Goal: Transaction & Acquisition: Book appointment/travel/reservation

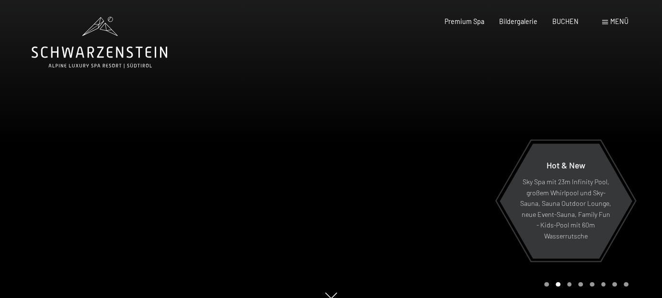
click at [610, 19] on span "Menü" at bounding box center [619, 21] width 18 height 8
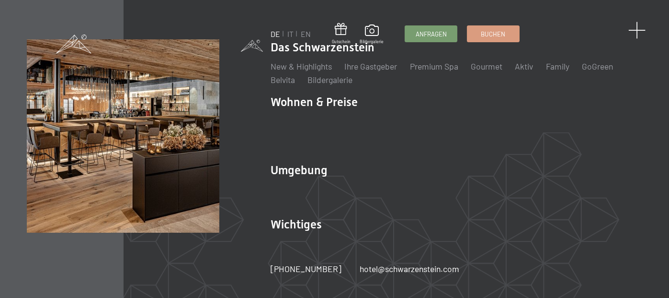
click at [639, 31] on span at bounding box center [638, 31] width 18 height 18
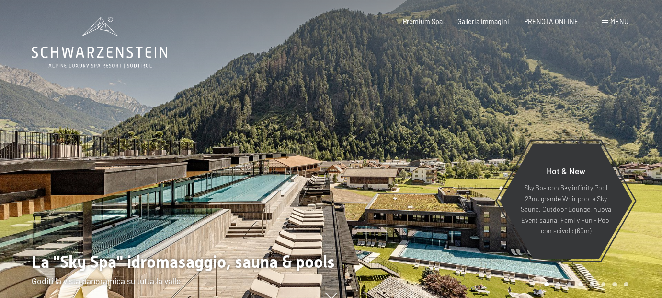
click at [604, 23] on span at bounding box center [605, 22] width 6 height 4
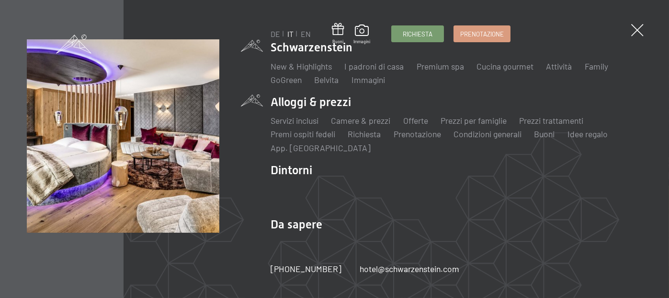
click at [335, 103] on li "Alloggi & prezzi Servizi inclusi Camere & prezzi Lista Offerte Lista Prezzi per…" at bounding box center [457, 123] width 372 height 59
click at [370, 120] on link "Camere & prezzi" at bounding box center [360, 120] width 59 height 11
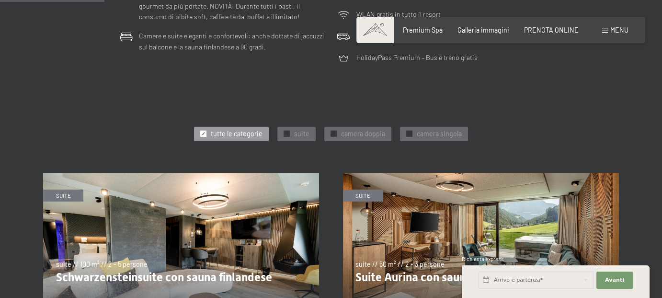
scroll to position [431, 0]
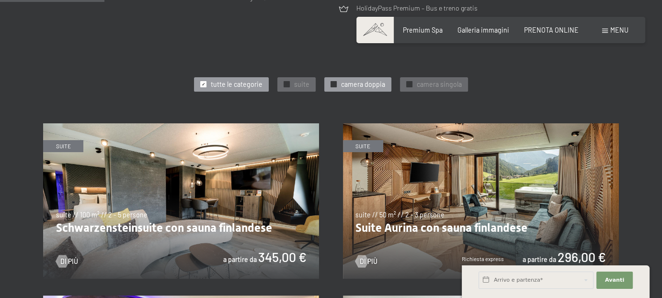
click at [365, 87] on span "camera doppia" at bounding box center [363, 85] width 44 height 10
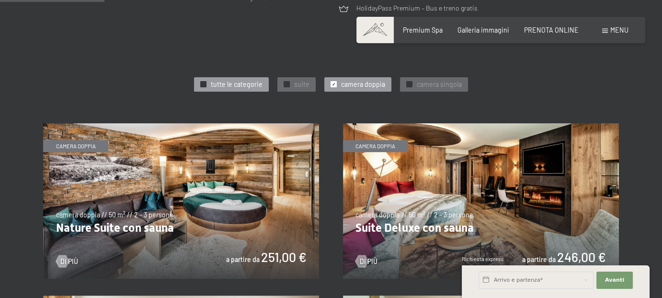
click at [225, 88] on span "tutte le categorie" at bounding box center [237, 85] width 52 height 10
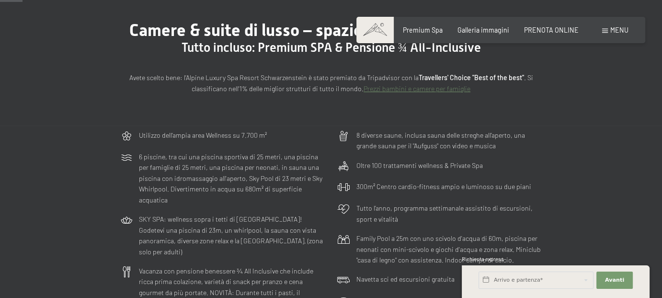
scroll to position [0, 0]
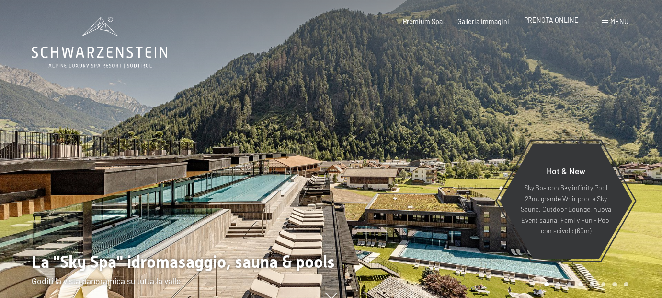
click at [548, 20] on span "PRENOTA ONLINE" at bounding box center [551, 20] width 55 height 8
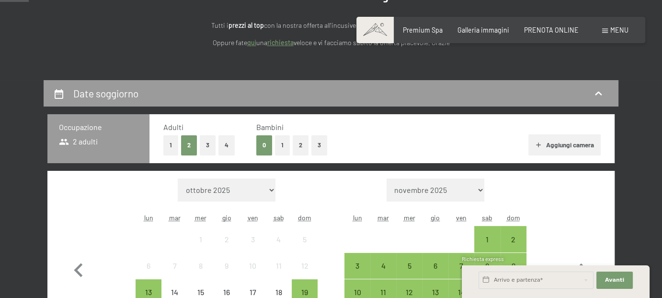
scroll to position [144, 0]
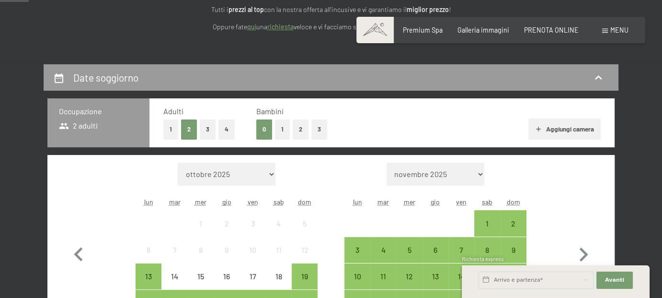
click at [283, 128] on button "1" at bounding box center [282, 129] width 15 height 20
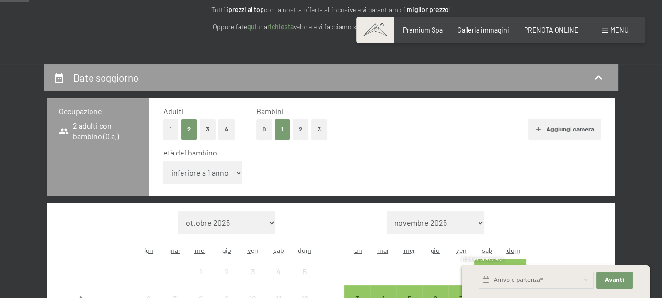
click at [203, 172] on select "inferiore a 1 anno 1 anno 2 anni 3 anni 4 anni 5 anni 6 anni 7 anni 8 anni 9 an…" at bounding box center [202, 172] width 79 height 23
select select "11"
click at [163, 161] on select "inferiore a 1 anno 1 anno 2 anni 3 anni 4 anni 5 anni 6 anni 7 anni 8 anni 9 an…" at bounding box center [202, 172] width 79 height 23
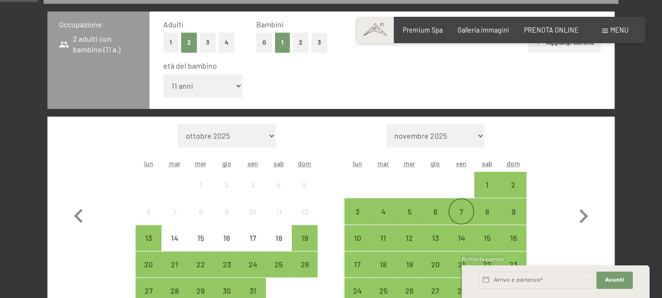
scroll to position [287, 0]
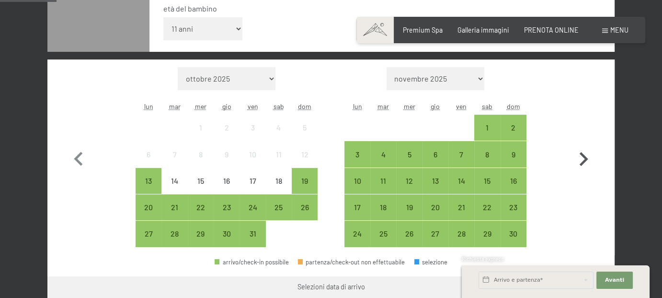
click at [581, 160] on icon "button" at bounding box center [584, 159] width 28 height 28
select select "[DATE]"
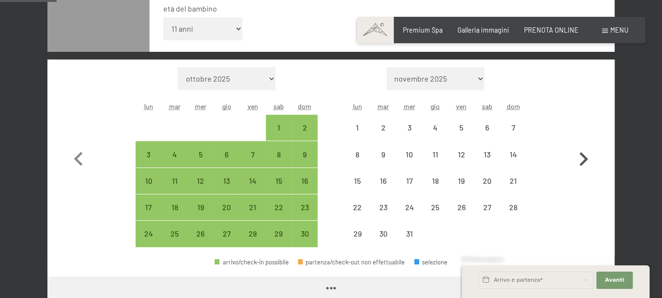
click at [581, 160] on icon "button" at bounding box center [584, 159] width 28 height 28
select select "[DATE]"
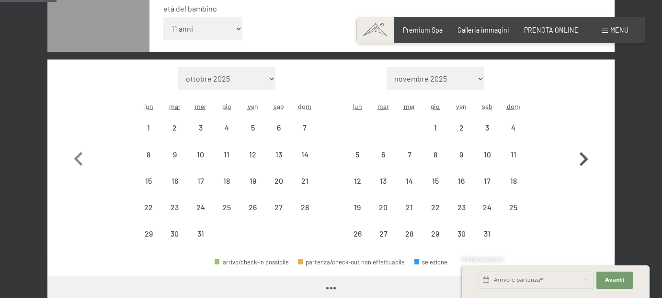
click at [581, 160] on icon "button" at bounding box center [584, 159] width 28 height 28
select select "[DATE]"
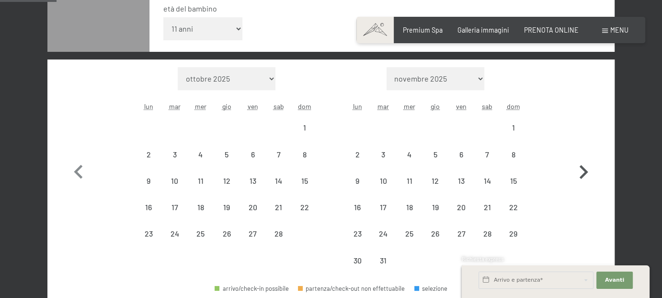
click at [581, 160] on icon "button" at bounding box center [584, 172] width 28 height 28
select select "[DATE]"
click at [581, 160] on icon "button" at bounding box center [584, 172] width 28 height 28
select select "[DATE]"
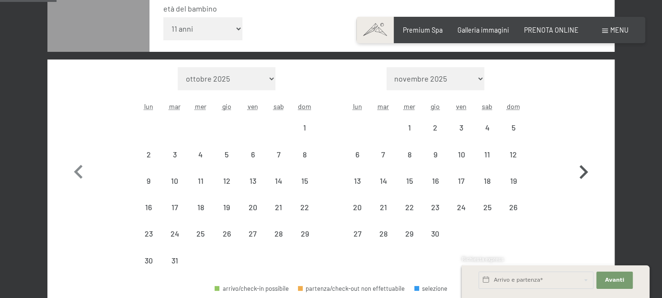
select select "[DATE]"
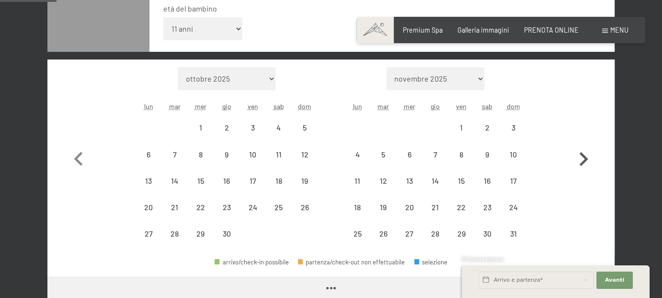
select select "[DATE]"
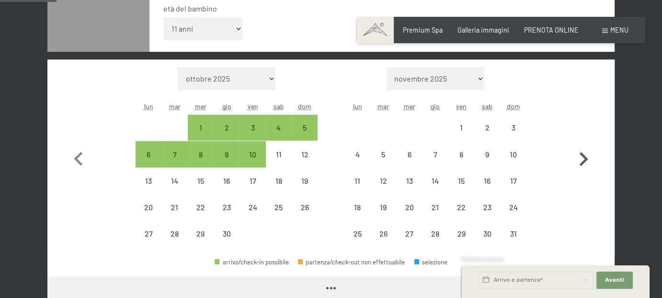
click at [581, 160] on icon "button" at bounding box center [584, 159] width 28 height 28
select select "[DATE]"
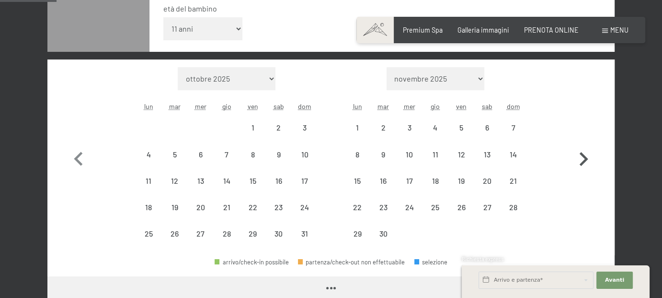
click at [581, 160] on icon "button" at bounding box center [584, 159] width 28 height 28
select select "[DATE]"
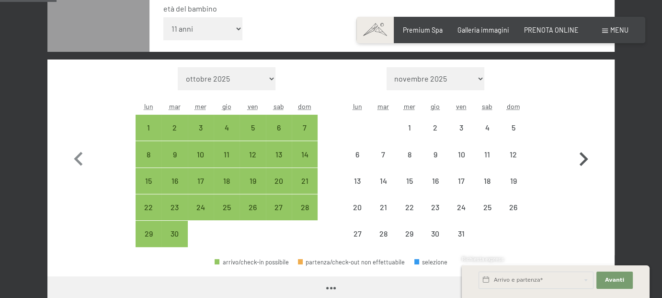
click at [581, 160] on icon "button" at bounding box center [584, 159] width 28 height 28
select select "[DATE]"
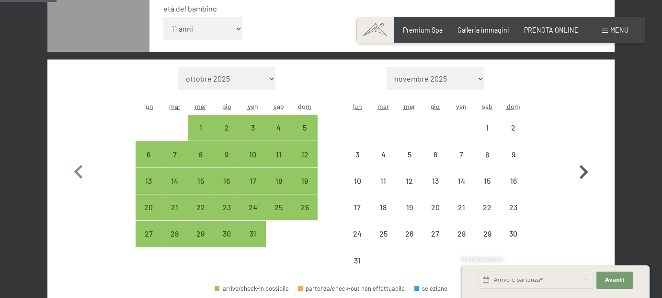
select select "[DATE]"
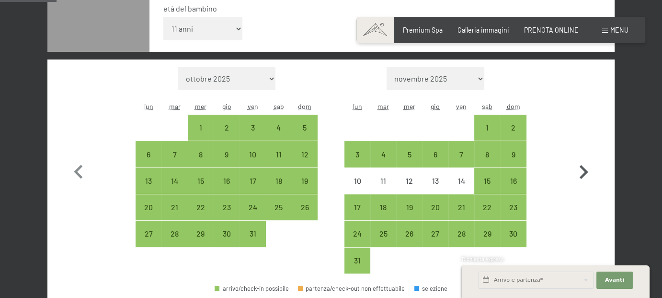
click at [581, 160] on icon "button" at bounding box center [584, 172] width 28 height 28
select select "[DATE]"
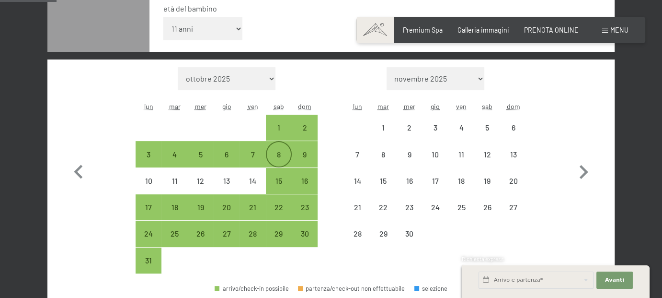
select select "[DATE]"
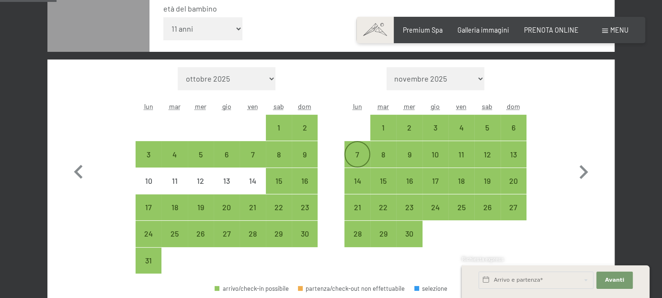
click at [359, 150] on div "7" at bounding box center [357, 162] width 24 height 24
select select "[DATE]"
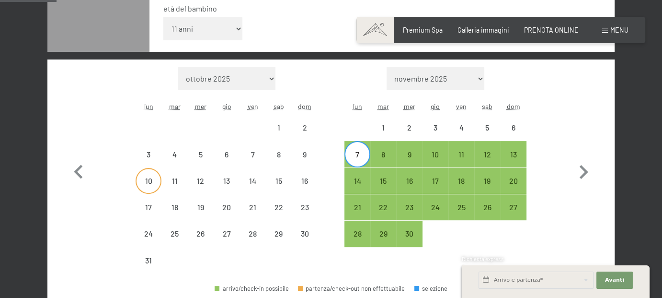
click at [154, 178] on div "10" at bounding box center [149, 189] width 24 height 24
select select "[DATE]"
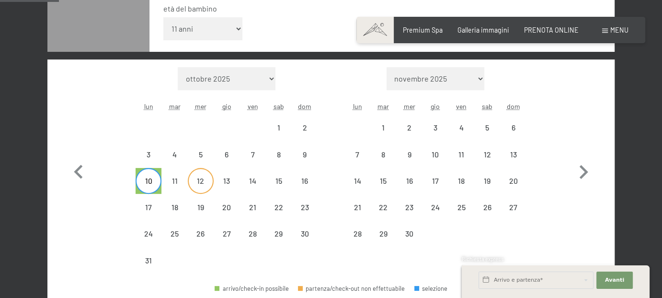
scroll to position [335, 0]
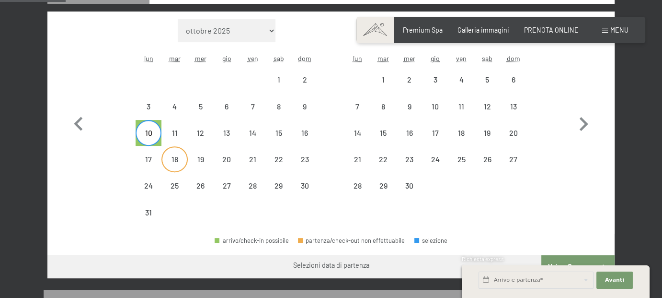
click at [175, 159] on div "18" at bounding box center [174, 167] width 24 height 24
select select "[DATE]"
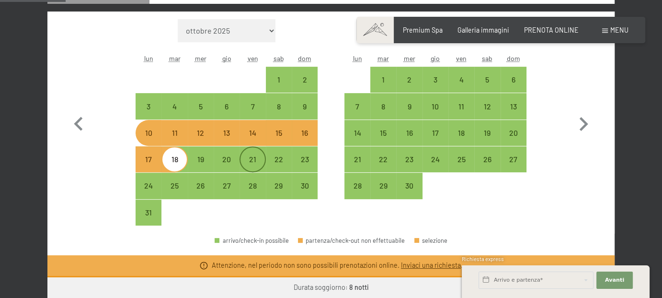
click at [252, 160] on div "21" at bounding box center [253, 167] width 24 height 24
select select "[DATE]"
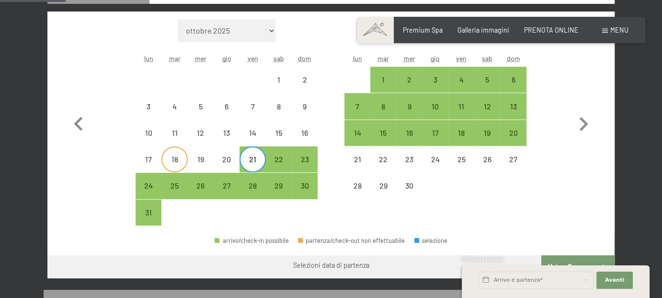
click at [176, 161] on div "18" at bounding box center [174, 167] width 24 height 24
select select "[DATE]"
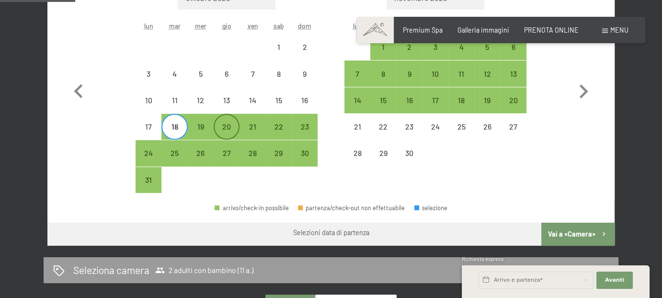
scroll to position [383, 0]
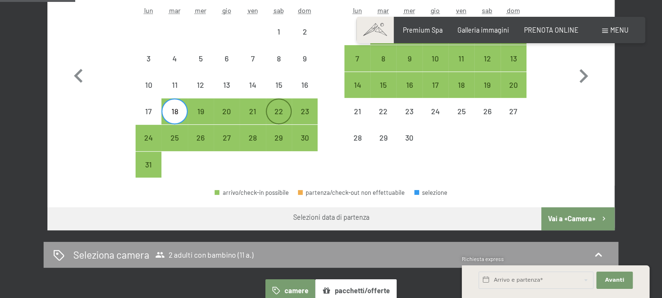
drag, startPoint x: 180, startPoint y: 112, endPoint x: 270, endPoint y: 111, distance: 90.1
click at [270, 111] on div "17 18 19 20 21 22 23" at bounding box center [227, 111] width 182 height 26
click at [270, 111] on div "22" at bounding box center [279, 119] width 24 height 24
select select "[DATE]"
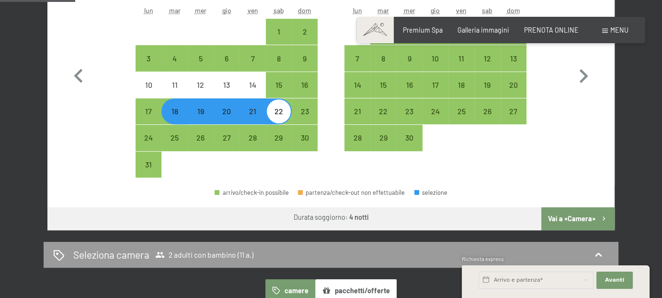
click at [241, 173] on span "Consenso marketing*" at bounding box center [274, 177] width 72 height 10
click at [233, 173] on input "Consenso marketing*" at bounding box center [229, 177] width 10 height 10
checkbox input "false"
click at [562, 214] on button "Vai a «Camera»" at bounding box center [577, 218] width 73 height 23
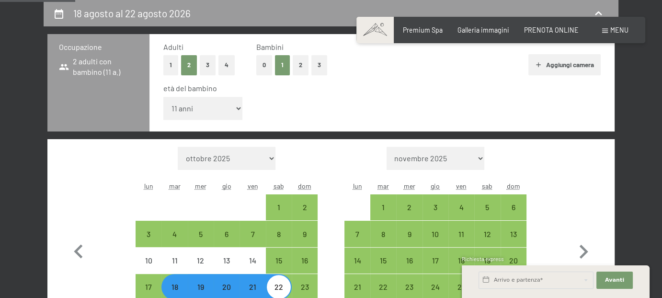
select select "[DATE]"
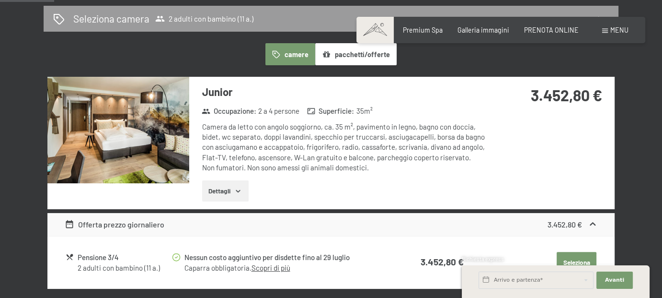
scroll to position [256, 0]
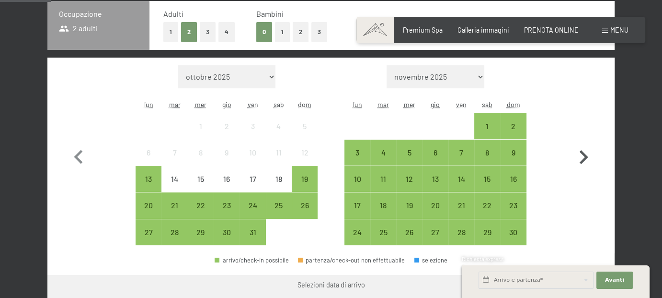
scroll to position [192, 0]
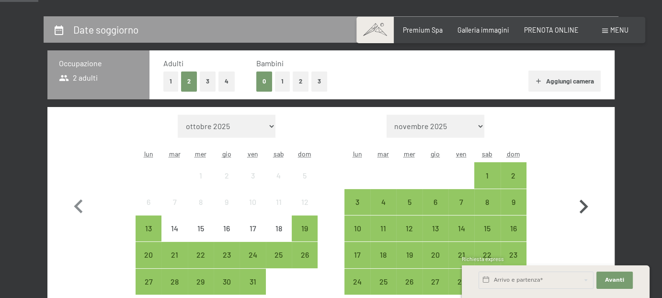
click at [585, 206] on icon "button" at bounding box center [584, 206] width 9 height 14
select select "[DATE]"
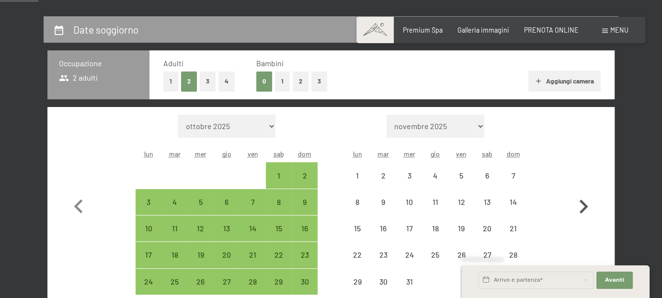
click at [585, 206] on icon "button" at bounding box center [584, 206] width 9 height 14
select select "[DATE]"
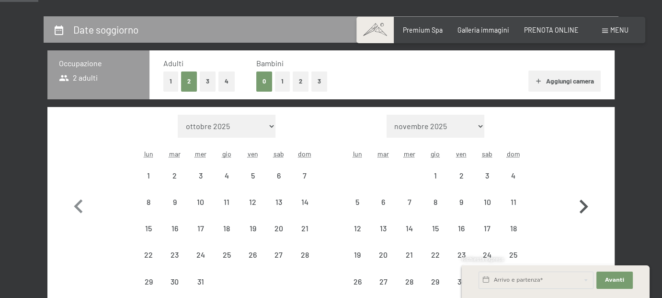
click at [585, 206] on icon "button" at bounding box center [584, 206] width 9 height 14
select select "[DATE]"
click at [585, 206] on icon "button" at bounding box center [584, 206] width 9 height 14
select select "[DATE]"
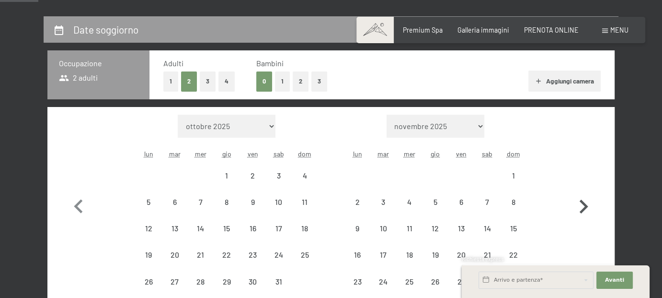
select select "[DATE]"
click at [585, 206] on icon "button" at bounding box center [584, 220] width 28 height 28
select select "[DATE]"
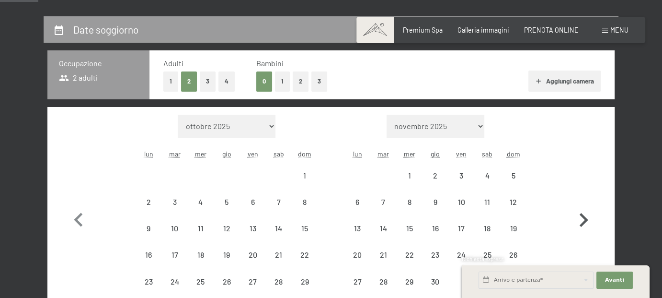
select select "[DATE]"
click at [585, 206] on icon "button" at bounding box center [584, 220] width 28 height 28
select select "[DATE]"
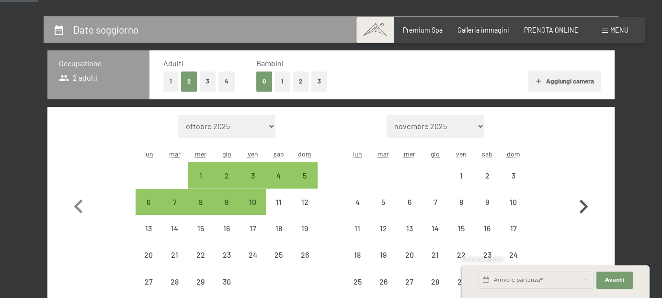
click at [585, 206] on icon "button" at bounding box center [584, 206] width 9 height 14
select select "[DATE]"
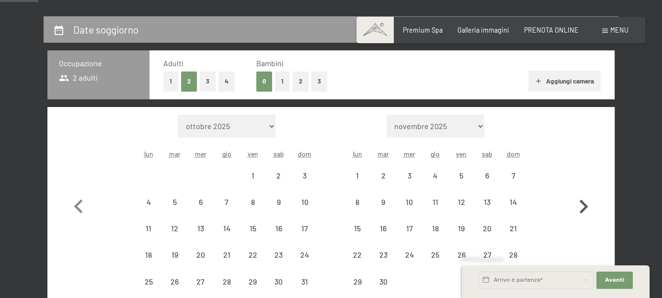
select select "[DATE]"
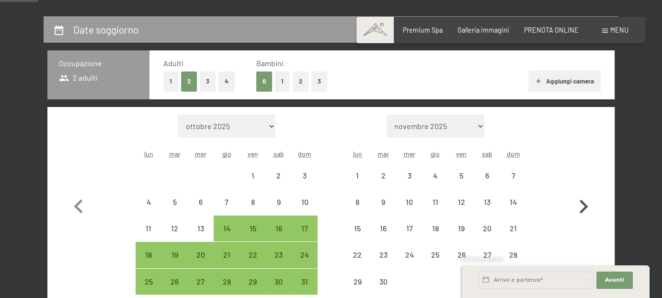
select select "[DATE]"
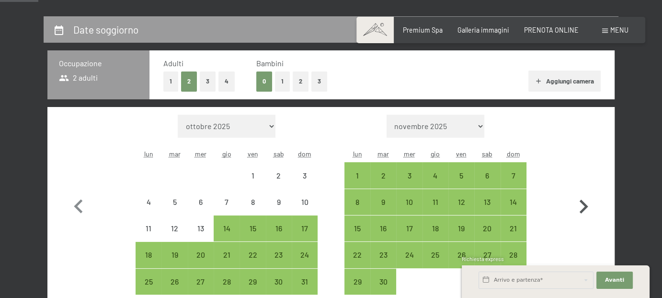
click at [585, 206] on icon "button" at bounding box center [584, 206] width 9 height 14
select select "[DATE]"
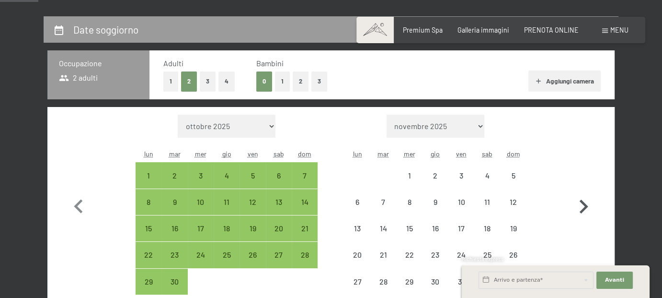
click at [585, 206] on icon "button" at bounding box center [584, 206] width 9 height 14
select select "[DATE]"
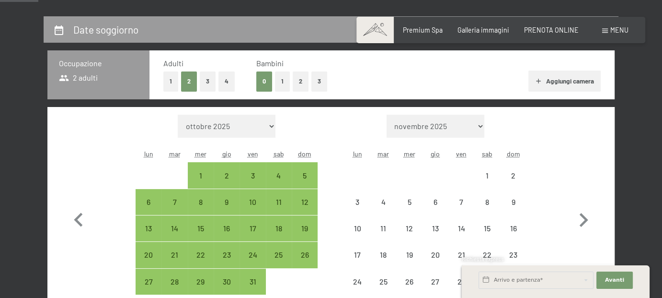
select select "[DATE]"
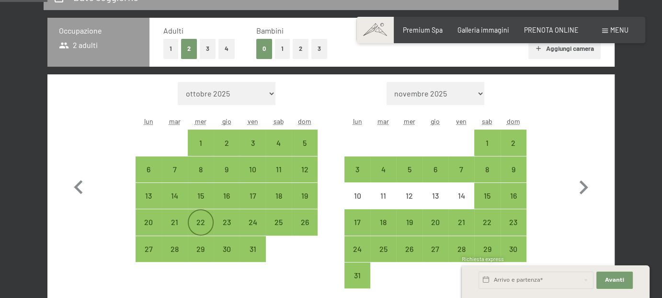
scroll to position [240, 0]
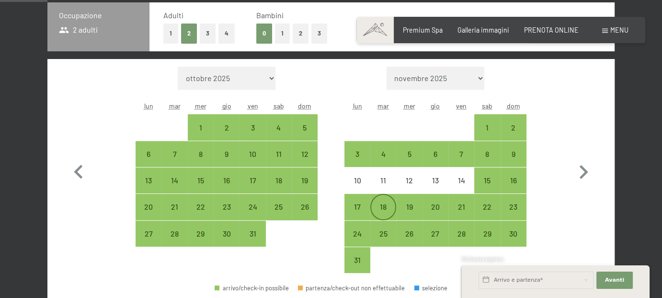
click at [378, 204] on div "18" at bounding box center [383, 215] width 24 height 24
select select "[DATE]"
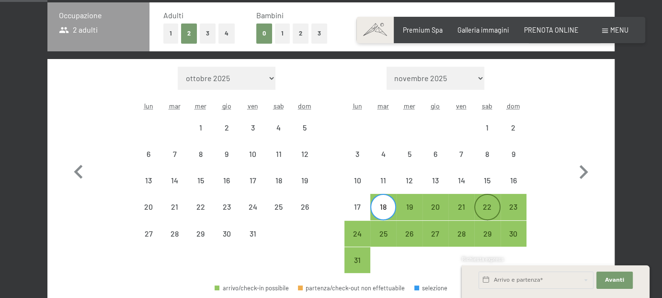
click at [488, 203] on div "22" at bounding box center [487, 215] width 24 height 24
select select "[DATE]"
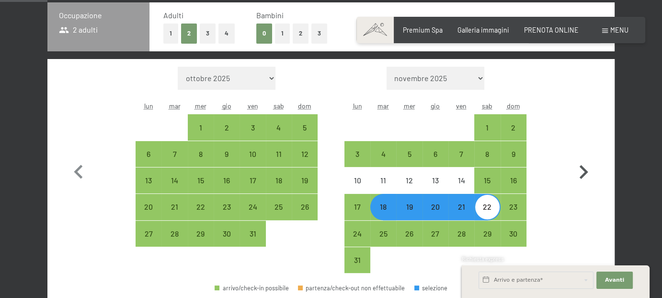
click at [584, 172] on icon "button" at bounding box center [584, 172] width 9 height 14
select select "[DATE]"
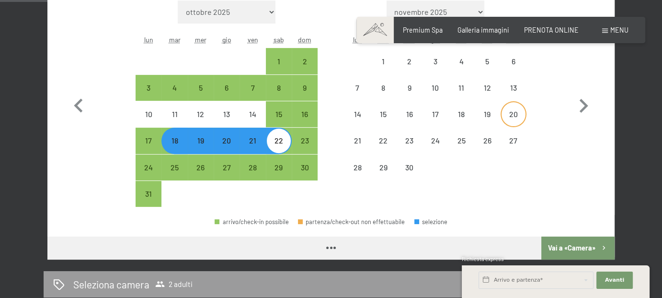
select select "[DATE]"
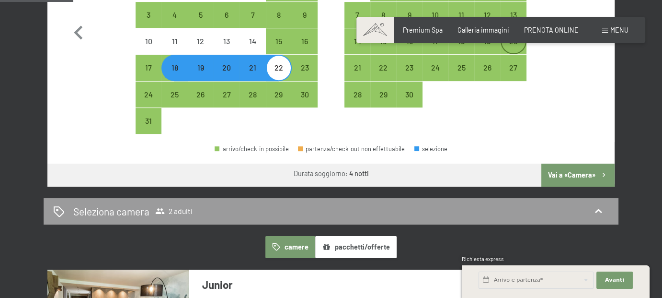
scroll to position [383, 0]
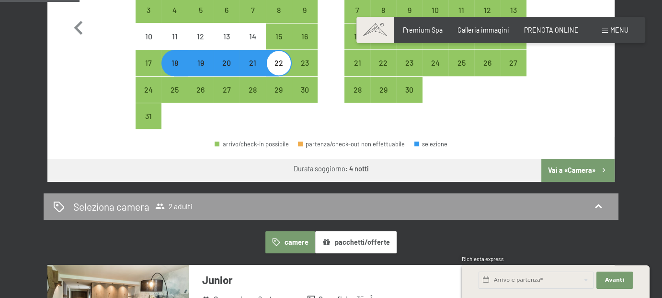
click at [574, 169] on button "Vai a «Camera»" at bounding box center [577, 170] width 73 height 23
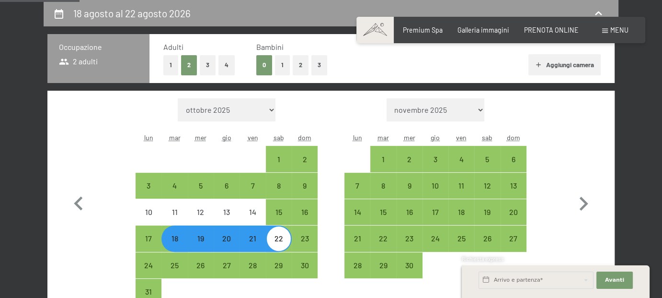
select select "[DATE]"
